Goal: Communication & Community: Answer question/provide support

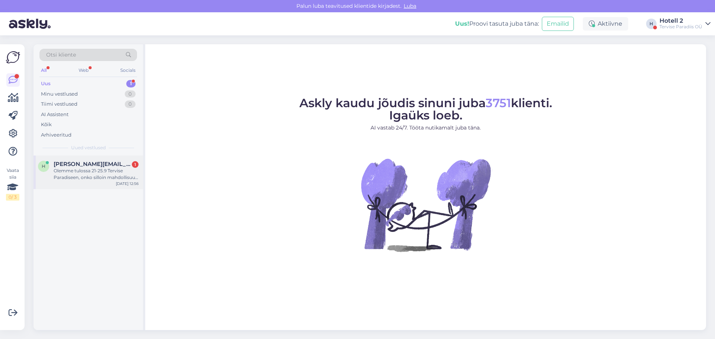
click at [70, 169] on div "Olemme tulossa 21-25.9 Tervise Paradiseen, onko silloin mahdollisuus saada kosm…" at bounding box center [96, 174] width 85 height 13
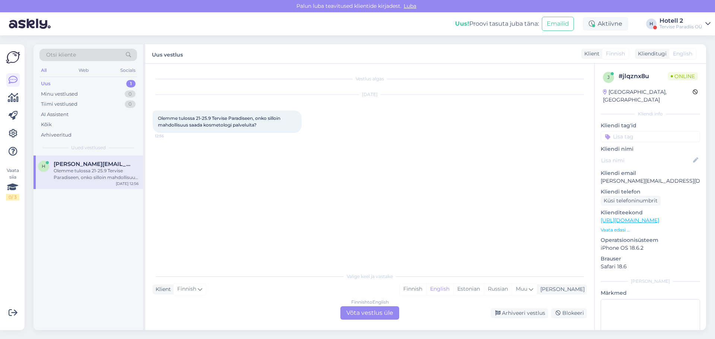
click at [379, 314] on div "Finnish to English Võta vestlus üle" at bounding box center [369, 312] width 59 height 13
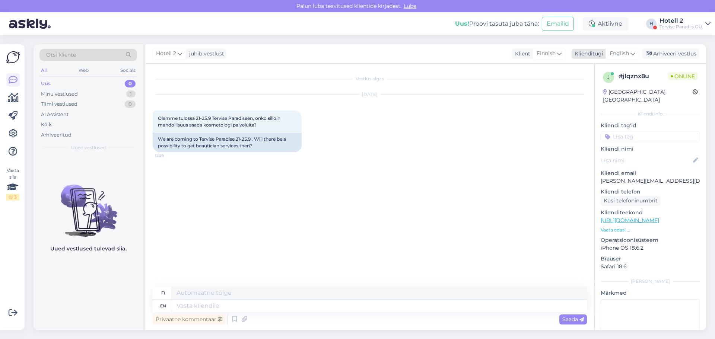
click at [614, 51] on span "English" at bounding box center [618, 54] width 19 height 8
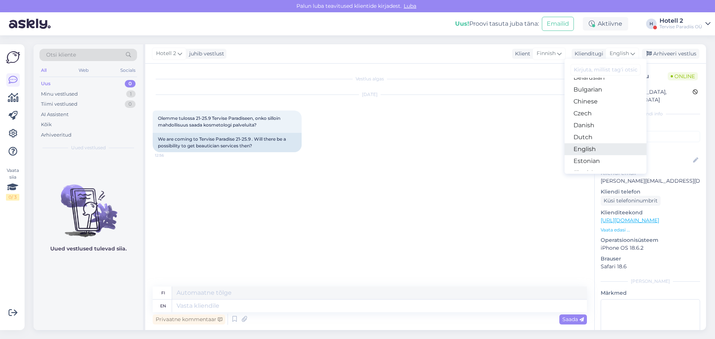
scroll to position [37, 0]
click at [593, 145] on link "Estonian" at bounding box center [605, 145] width 82 height 12
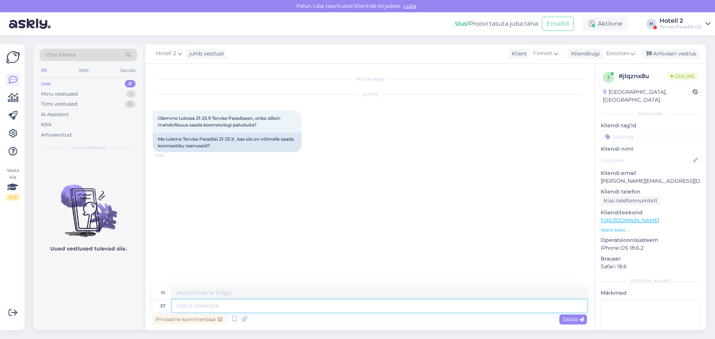
click at [204, 304] on textarea at bounding box center [379, 306] width 415 height 13
type textarea "Tere!"
type textarea "Hei"
type textarea "Tere!"
type textarea "Hei!"
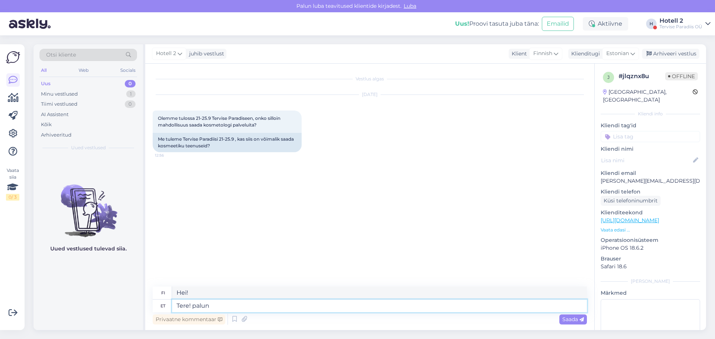
type textarea "Tere! palun"
type textarea "Hei! Ole hyvä"
type textarea "Tere!"
type textarea "Hei!"
type textarea "Tere! Saate k"
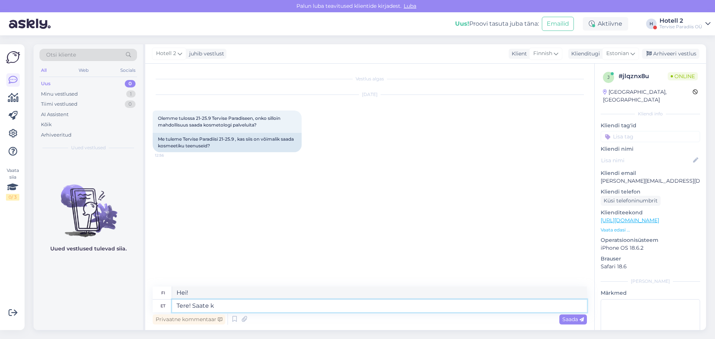
type textarea "Hei! [PERSON_NAME]"
type textarea "Tere! Saate küsida"
type textarea "Hei! [PERSON_NAME] kysyä"
type textarea "Tere! Saate küsida saates ki"
type textarea "Hei! [PERSON_NAME] kysyä ohjelmassa"
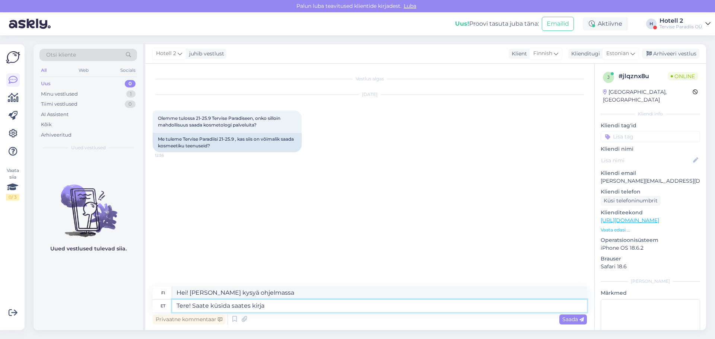
type textarea "Tere! Saate küsida saates kirja"
type textarea "Hei! [PERSON_NAME] kysyä lähettämällä viestin"
type textarea "Tere! Saate küsida saates kirja medica"
type textarea "Hei! [PERSON_NAME] kysyä lähettämällä viestin medicalle"
type textarea "Tere! Saate küsida saates kirja medica@s"
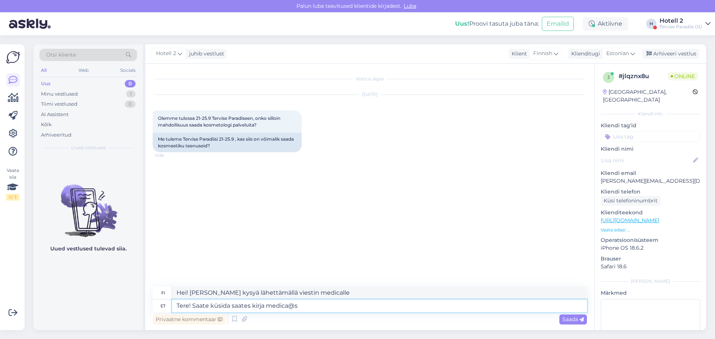
type textarea "Hei! [PERSON_NAME] kysyä lähettämällä sähköpostia osoitteeseen medica@"
type textarea "Tere! Saate küsida saates kirja [EMAIL_ADDRESS][DOMAIN_NAME]"
type textarea "Hei! [PERSON_NAME] kysyä lähettämällä sähköpostia [EMAIL_ADDRESS][DOMAIN_NAME]"
drag, startPoint x: 287, startPoint y: 305, endPoint x: 296, endPoint y: 313, distance: 12.2
click at [288, 305] on textarea "Tere! Saate küsida saates kirja [EMAIL_ADDRESS][DOMAIN_NAME]" at bounding box center [379, 306] width 415 height 13
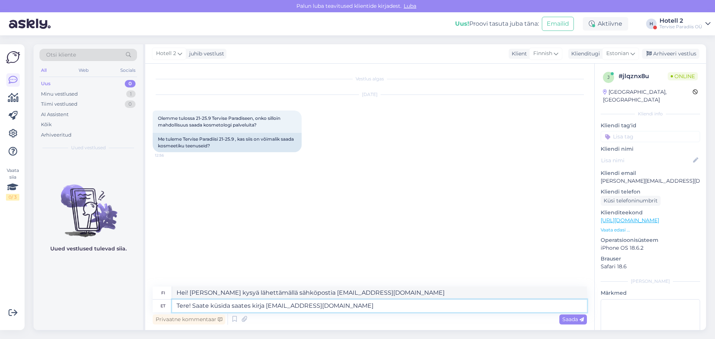
type textarea "Tere! Saate küsida saates kirja [EMAIL_ADDRESS][DOMAIN_NAME]"
click at [322, 304] on textarea "Tere! Saate küsida saates kirja [EMAIL_ADDRESS][DOMAIN_NAME]" at bounding box center [379, 306] width 415 height 13
type textarea "Hei! [PERSON_NAME] kysyä lähettämällä sähköpostia [EMAIL_ADDRESS][DOMAIN_NAME]"
type textarea "Tere! Saate küsida saates kirja [EMAIL_ADDRESS][DOMAIN_NAME] või h"
type textarea "Hei! [PERSON_NAME] kysyä lähettämällä sähköpostia [EMAIL_ADDRESS][DOMAIN_NAME] …"
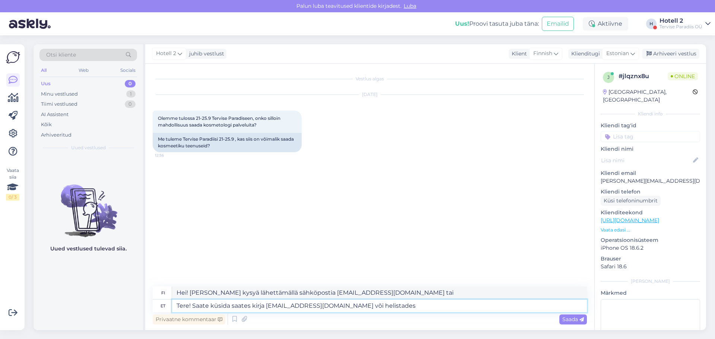
type textarea "Tere! Saate küsida saates kirja [EMAIL_ADDRESS][DOMAIN_NAME] või helistades"
type textarea "Hei! [PERSON_NAME] kysyä lähettämällä sähköpostia [EMAIL_ADDRESS][DOMAIN_NAME] …"
type textarea "Tere! Saate küsida saates kirja [EMAIL_ADDRESS][DOMAIN_NAME] või helistades 44 7"
type textarea "Hei! [PERSON_NAME] kysyä lähettämällä sähköpostia [EMAIL_ADDRESS][DOMAIN_NAME] …"
type textarea "Tere! Saate küsida saates kirja [EMAIL_ADDRESS][DOMAIN_NAME] või helistades 44 …"
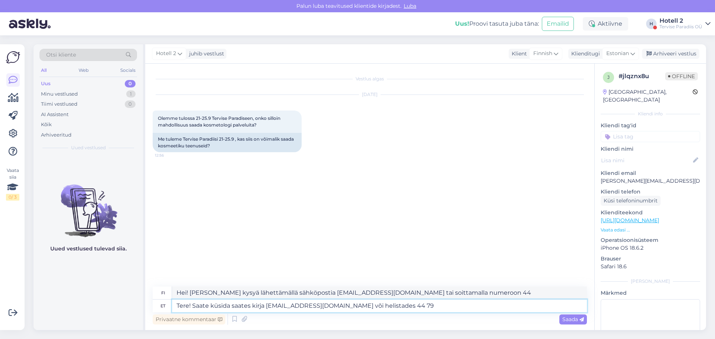
type textarea "Hei! [PERSON_NAME] kysyä lähettämällä sähköpostia [EMAIL_ADDRESS][DOMAIN_NAME] …"
type textarea "Tere! Saate küsida saates kirja [EMAIL_ADDRESS][DOMAIN_NAME] või helistades 44 …"
type textarea "Hei! [PERSON_NAME] kysyä sähköpostitse [EMAIL_ADDRESS][DOMAIN_NAME] tai soittam…"
type textarea "Tere! Saate küsida saates kirja [EMAIL_ADDRESS][DOMAIN_NAME] või helistades 44 …"
click at [575, 319] on span "Saada" at bounding box center [573, 319] width 22 height 7
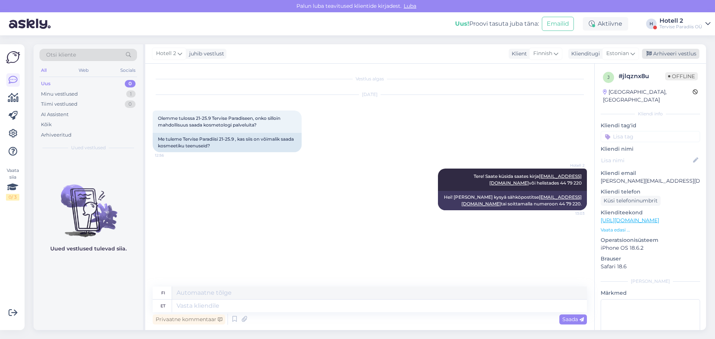
click at [674, 53] on div "Arhiveeri vestlus" at bounding box center [670, 54] width 57 height 10
